Goal: Task Accomplishment & Management: Manage account settings

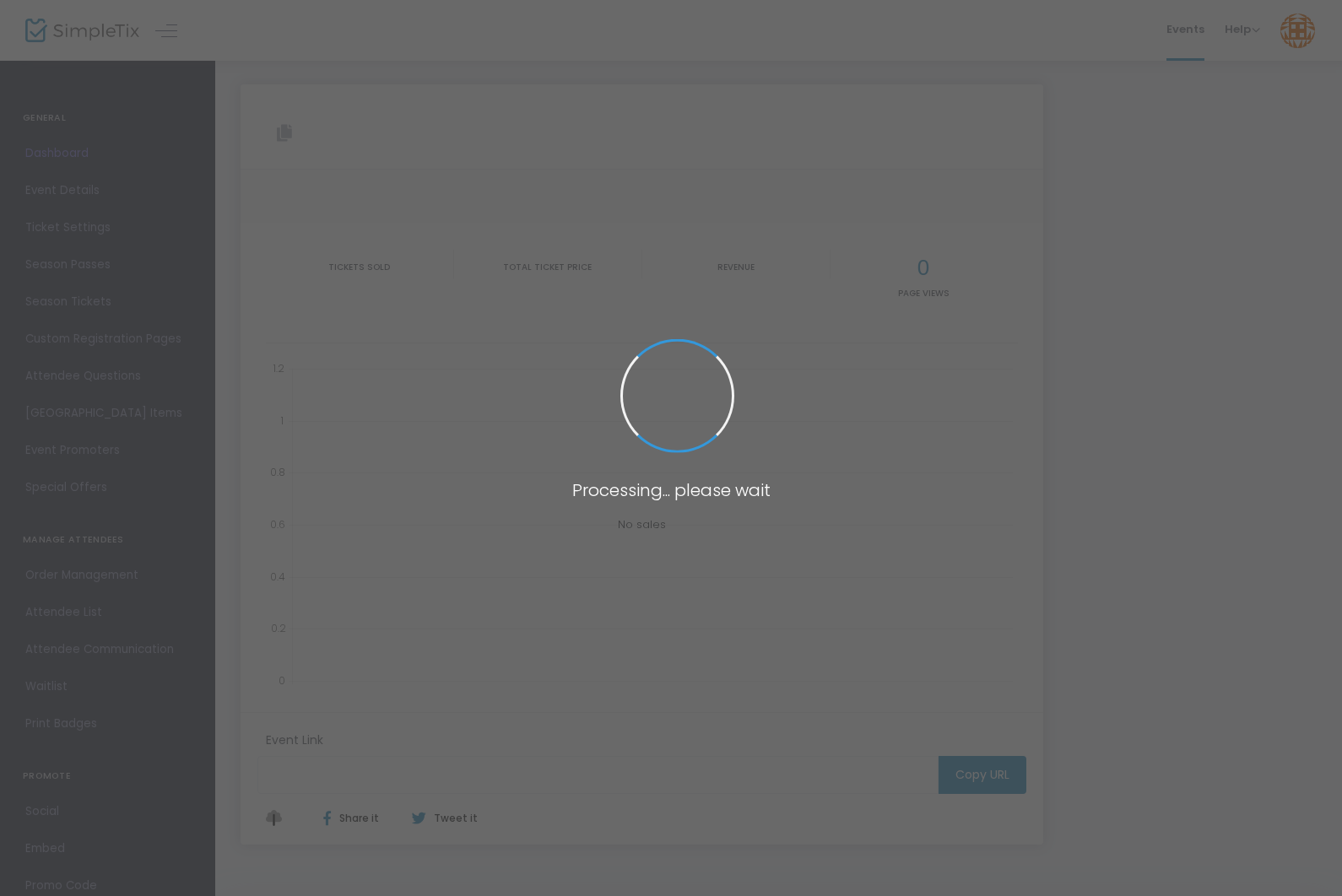
type input "[URL][DOMAIN_NAME]"
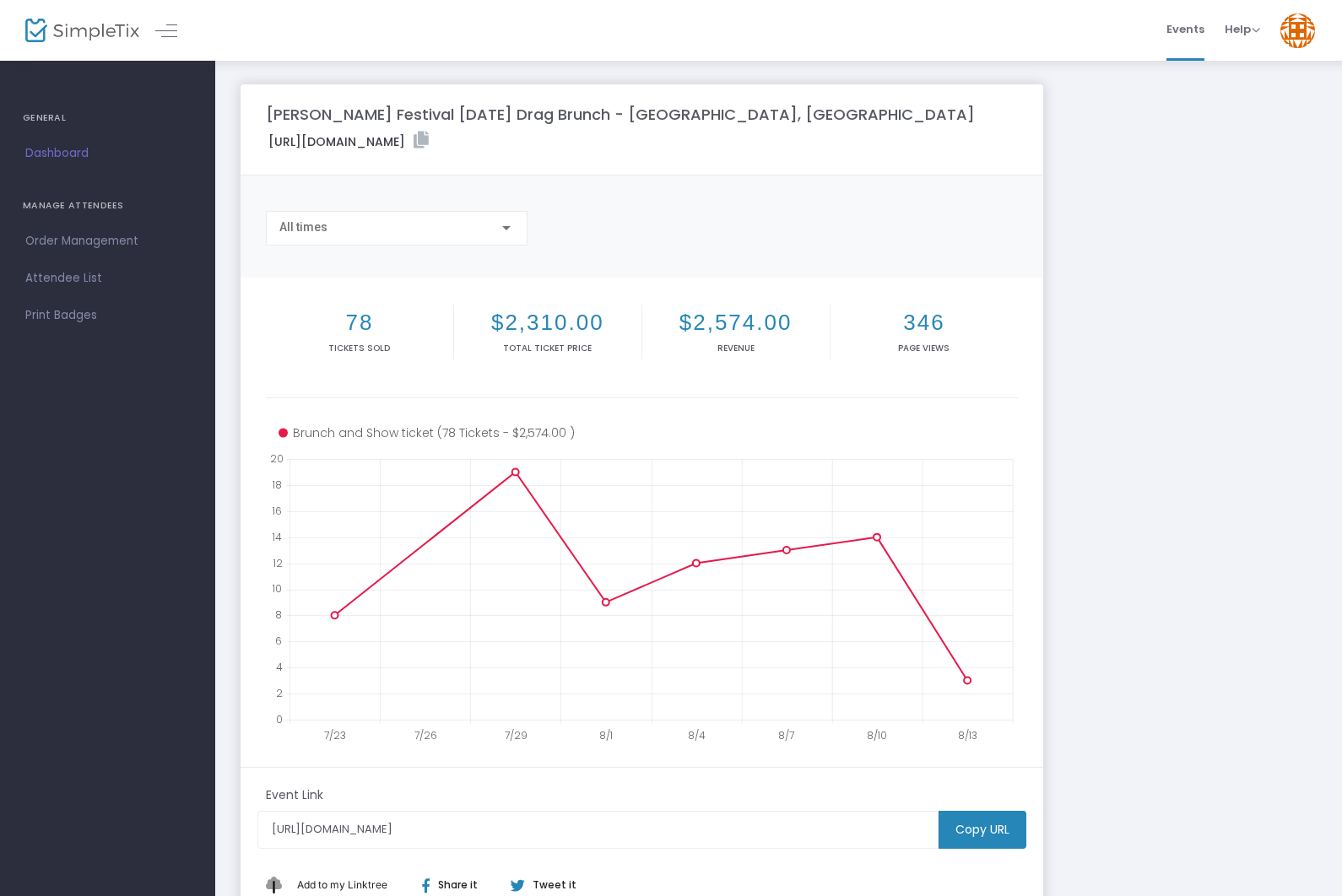
click at [115, 246] on span "Order Management" at bounding box center [107, 241] width 164 height 22
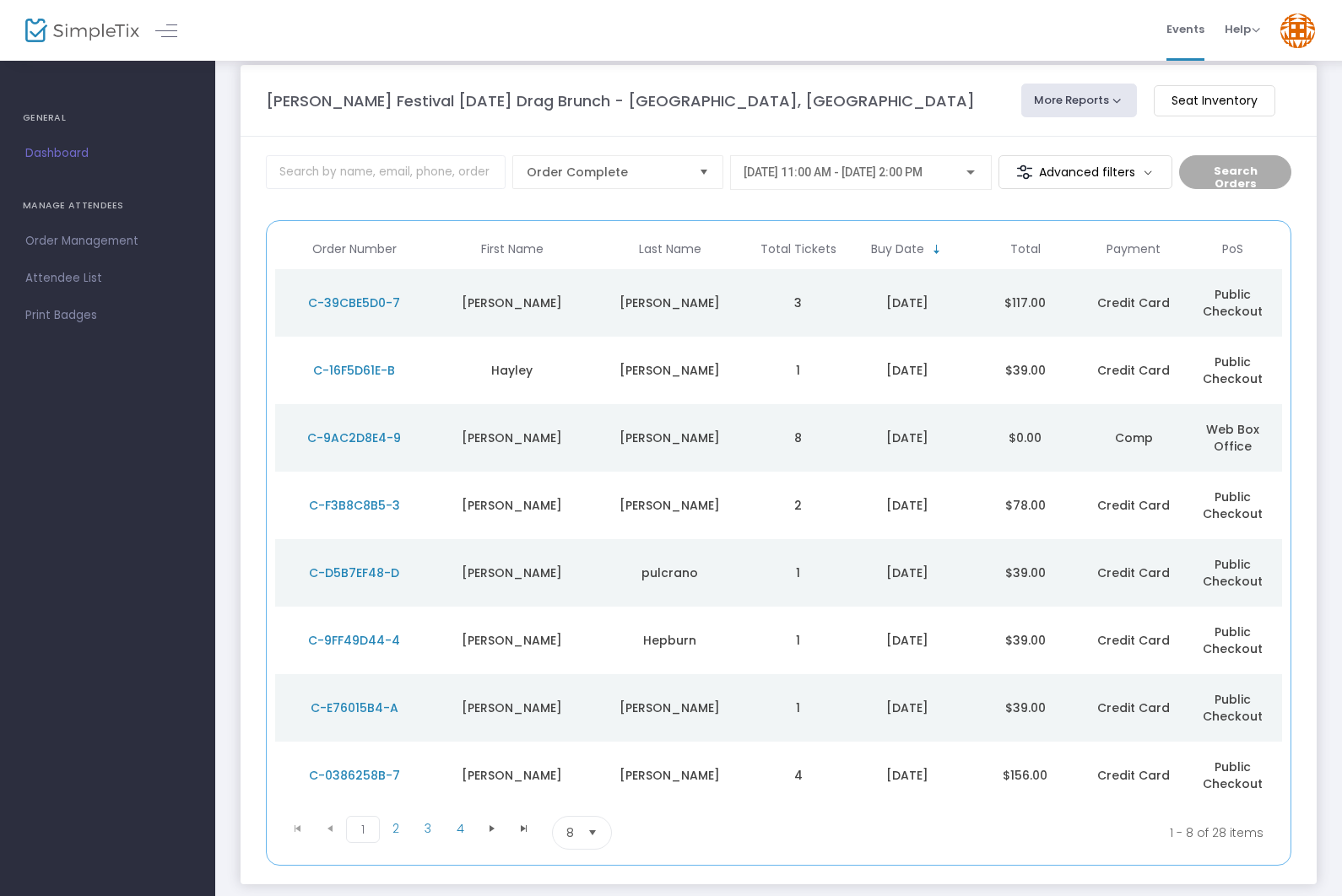
scroll to position [24, 0]
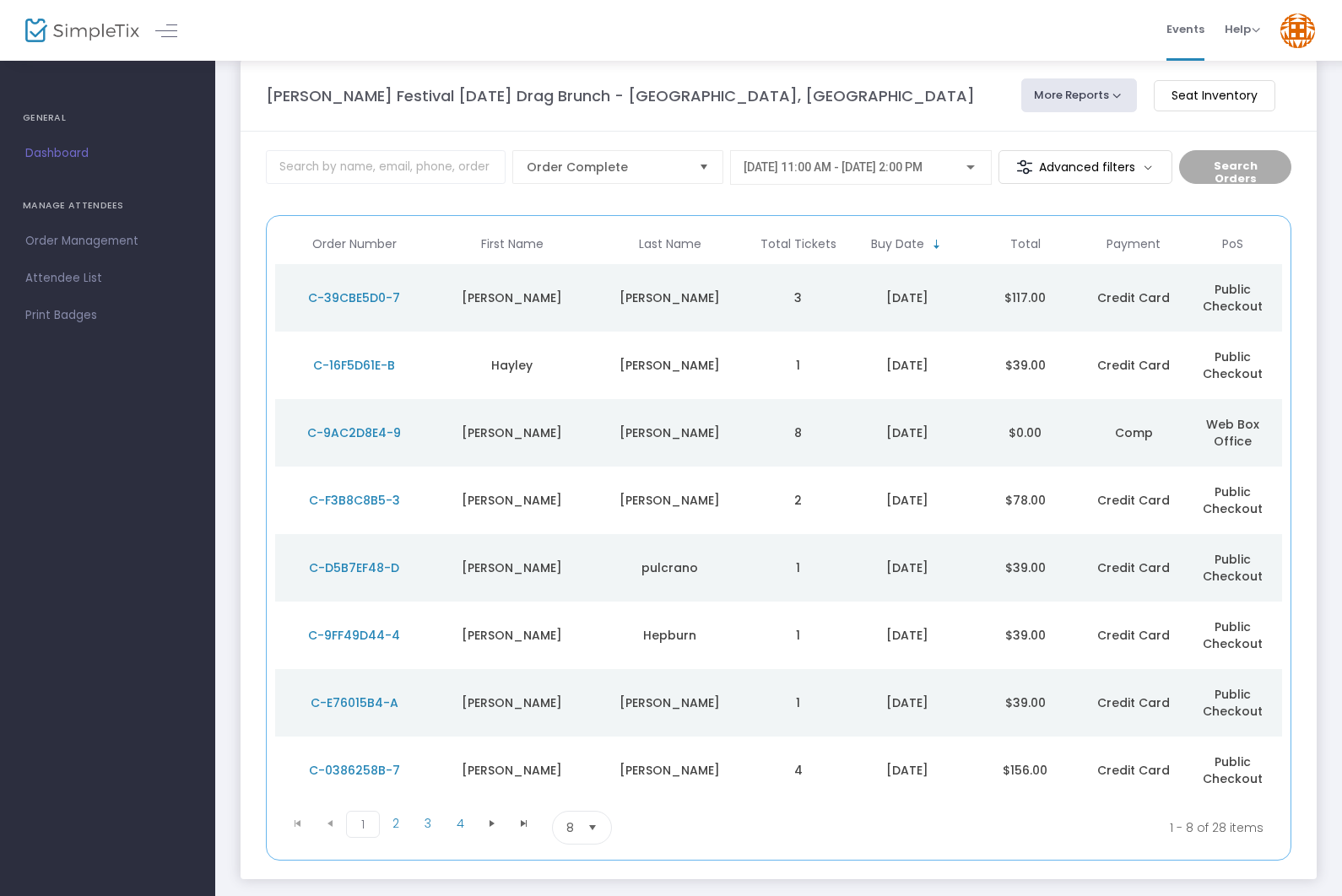
click at [590, 821] on span "Select" at bounding box center [592, 828] width 28 height 28
click at [406, 811] on span "2" at bounding box center [396, 823] width 32 height 25
click at [432, 826] on span "3" at bounding box center [428, 823] width 32 height 25
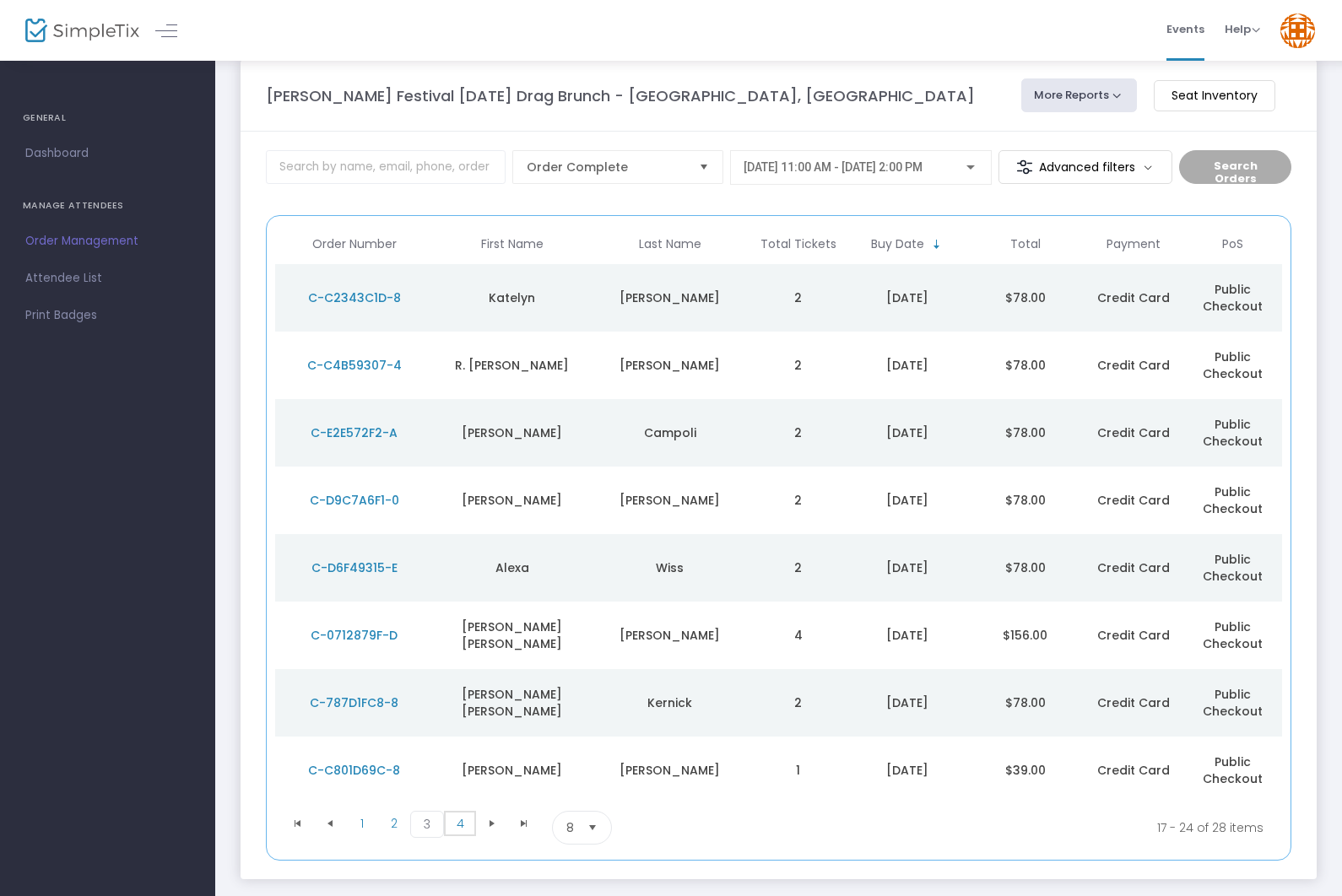
click at [466, 821] on span "4" at bounding box center [460, 823] width 32 height 25
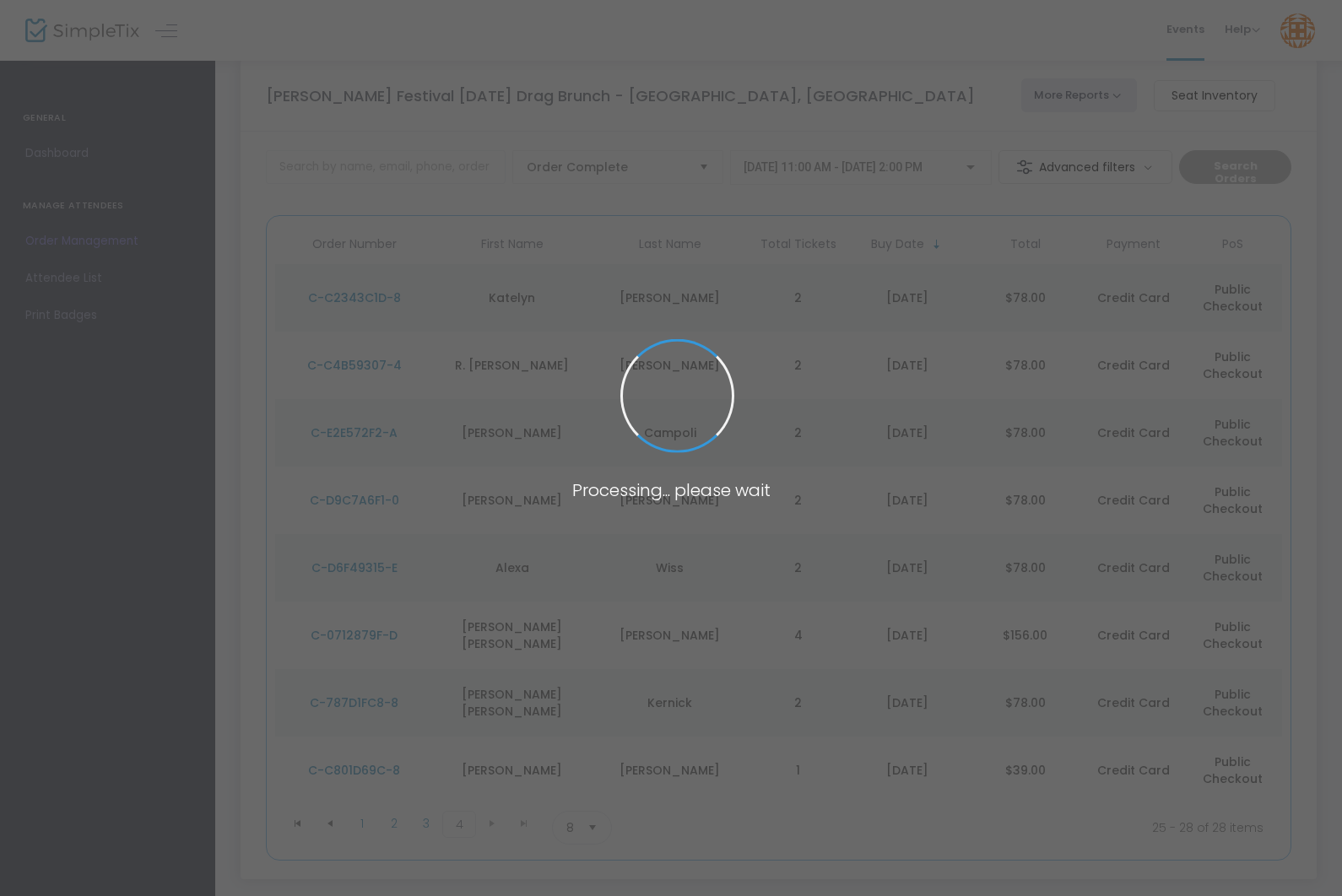
scroll to position [0, 0]
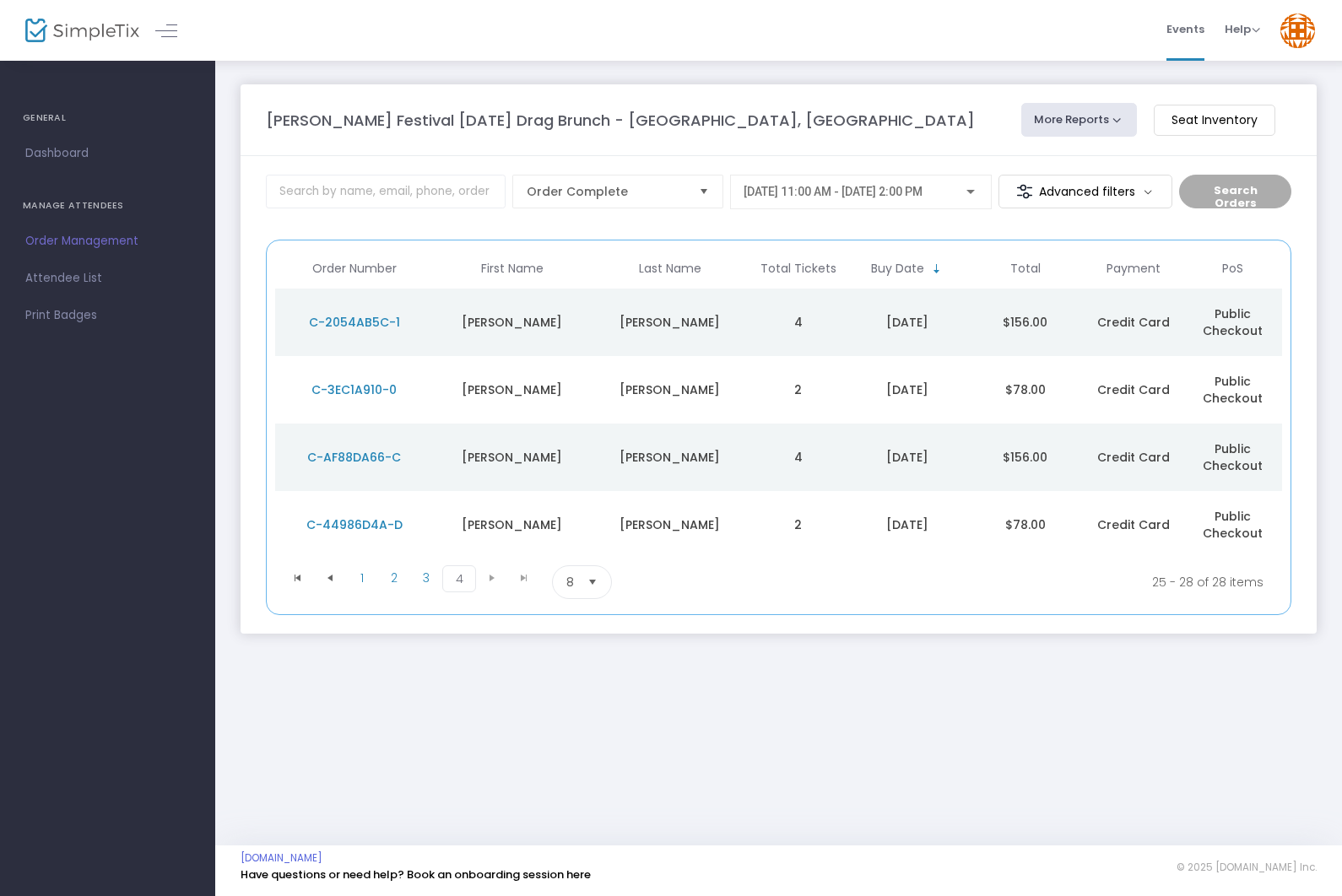
click at [494, 577] on kendo-pager-next-buttons at bounding box center [508, 582] width 64 height 34
click at [495, 578] on kendo-pager-next-buttons at bounding box center [508, 582] width 64 height 34
click at [500, 580] on kendo-pager-next-buttons at bounding box center [508, 582] width 64 height 34
click at [435, 580] on span "3" at bounding box center [426, 578] width 32 height 25
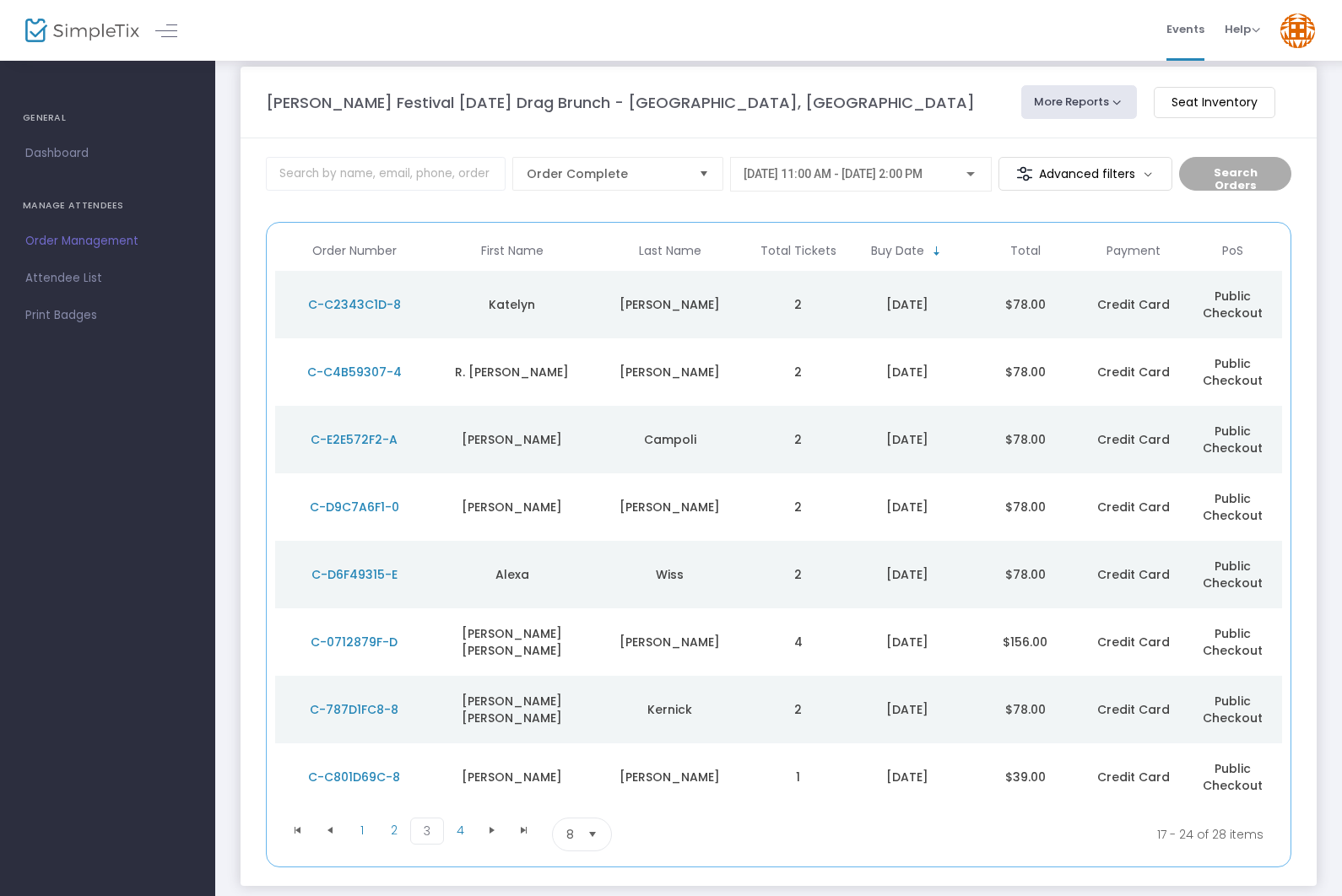
scroll to position [20, 0]
click at [404, 824] on span "2" at bounding box center [395, 829] width 32 height 25
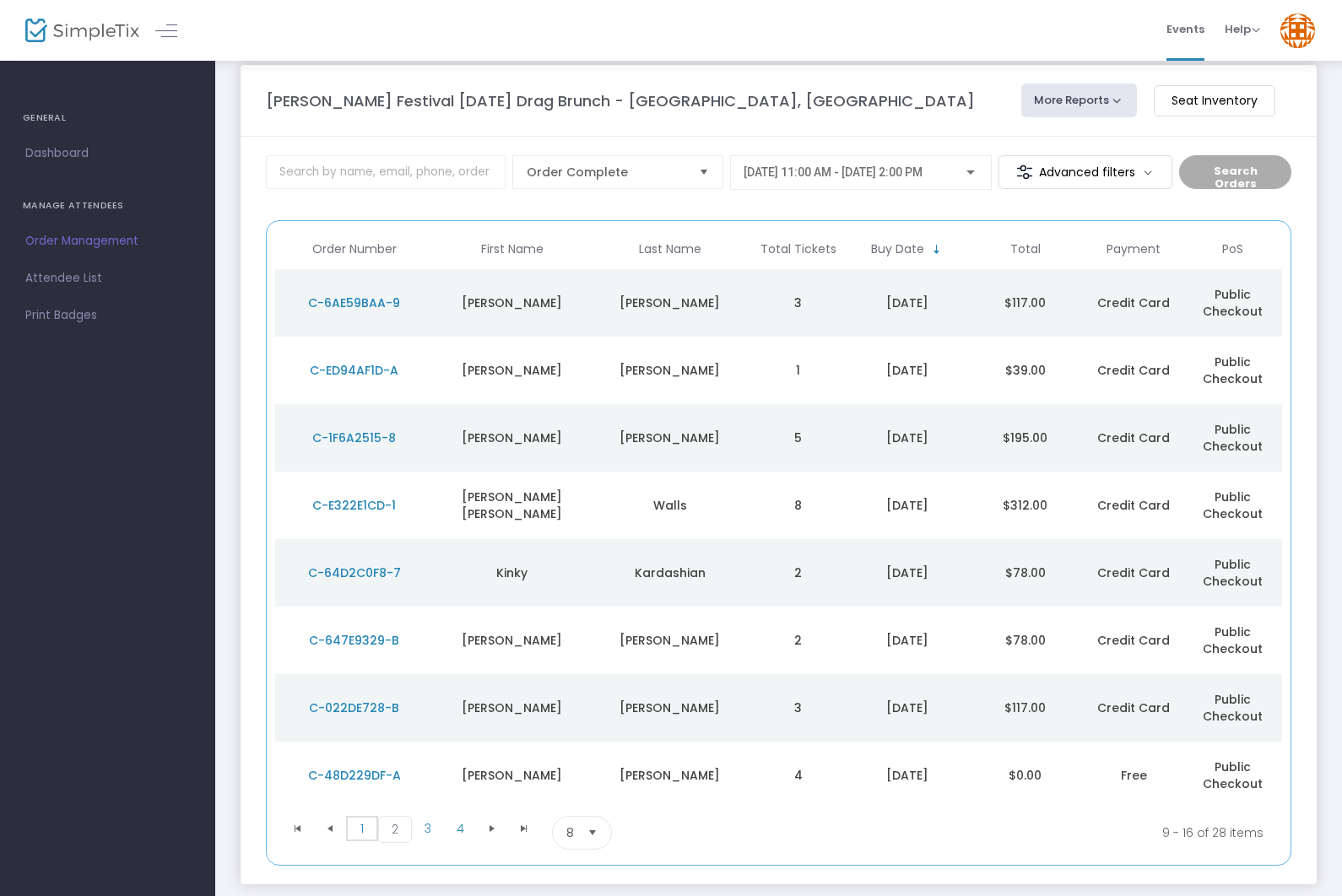
click at [365, 823] on span "1" at bounding box center [362, 829] width 32 height 25
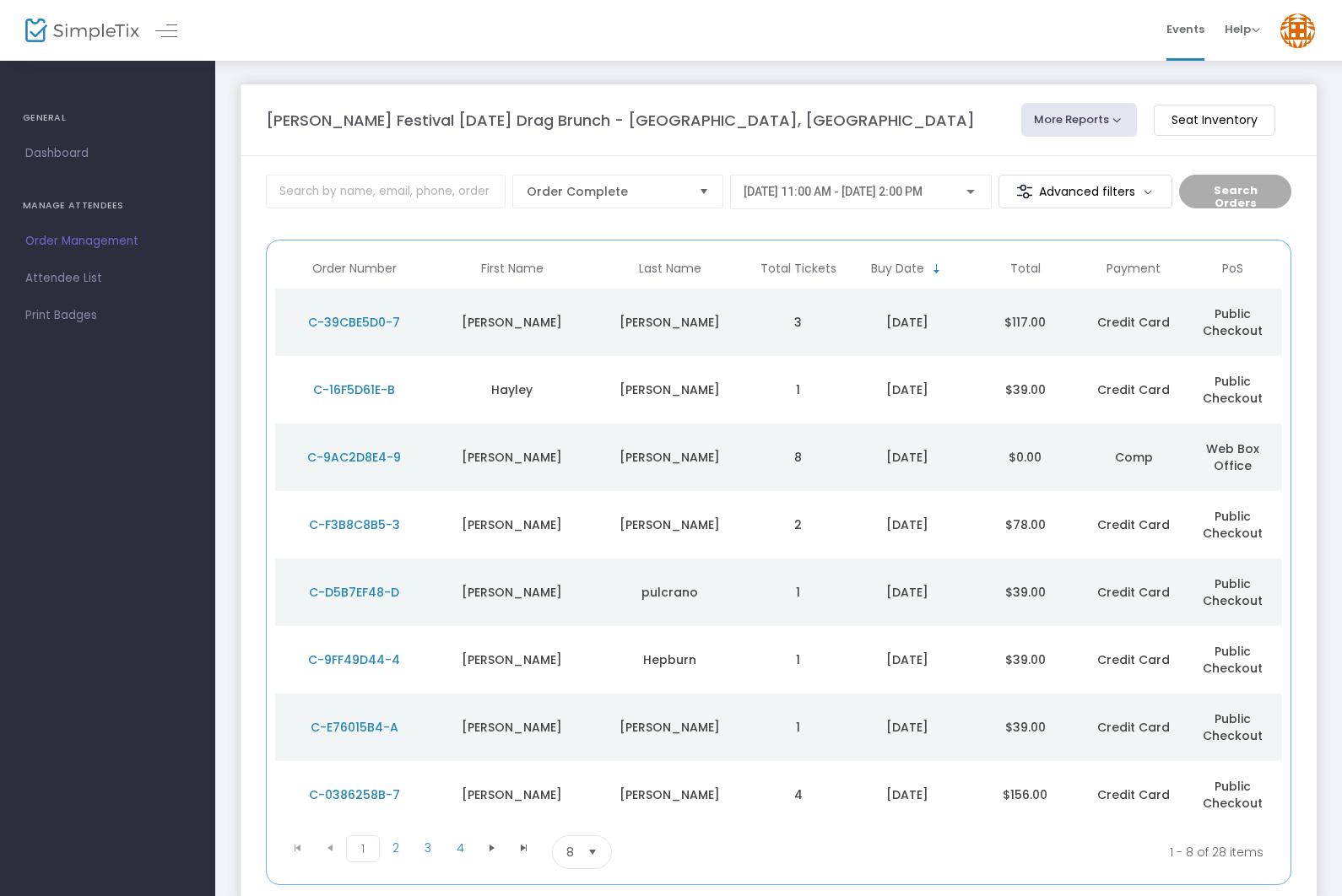
click at [366, 838] on span "1" at bounding box center [363, 849] width 34 height 27
click at [396, 836] on span "2" at bounding box center [396, 848] width 32 height 25
click at [434, 847] on span "3" at bounding box center [428, 848] width 32 height 25
